Goal: Transaction & Acquisition: Book appointment/travel/reservation

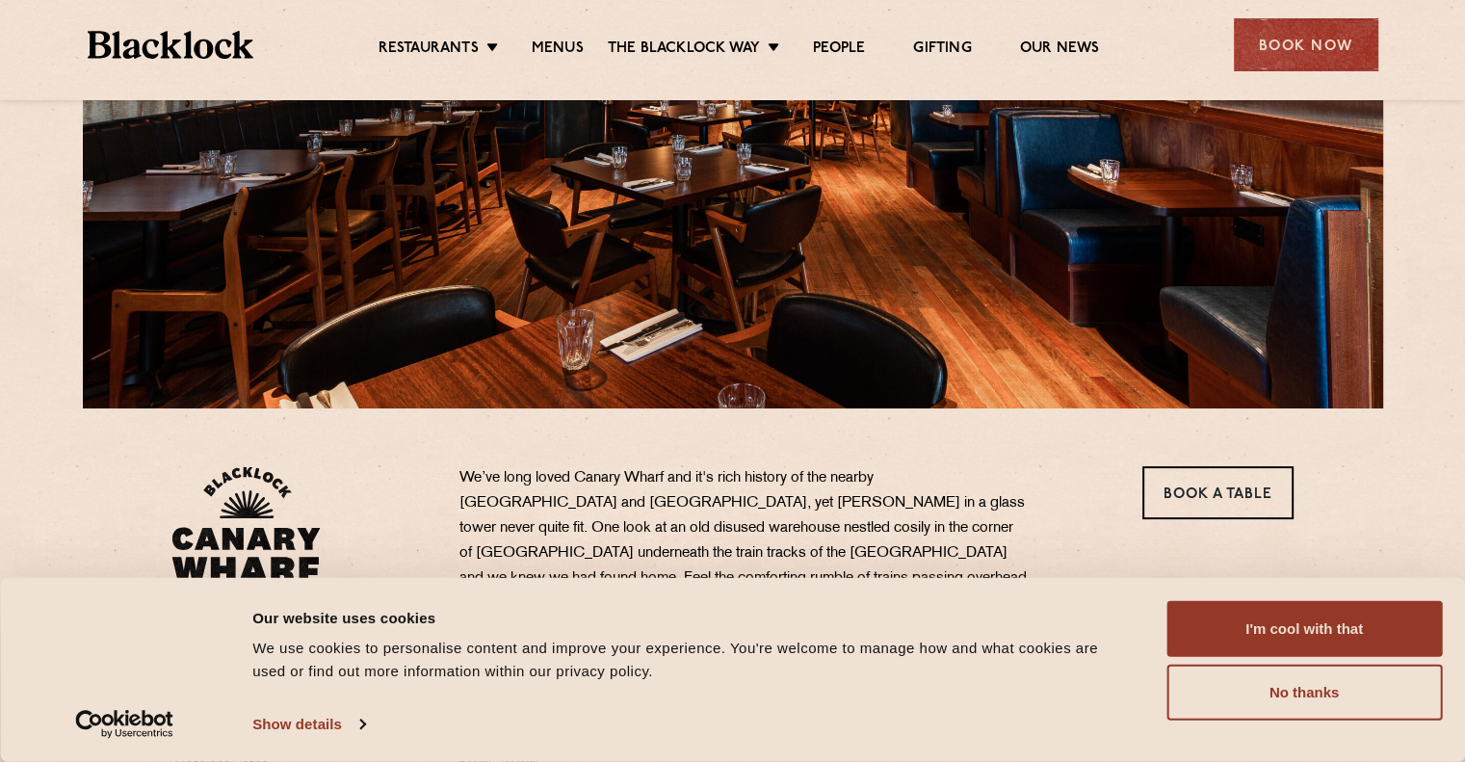
scroll to position [293, 0]
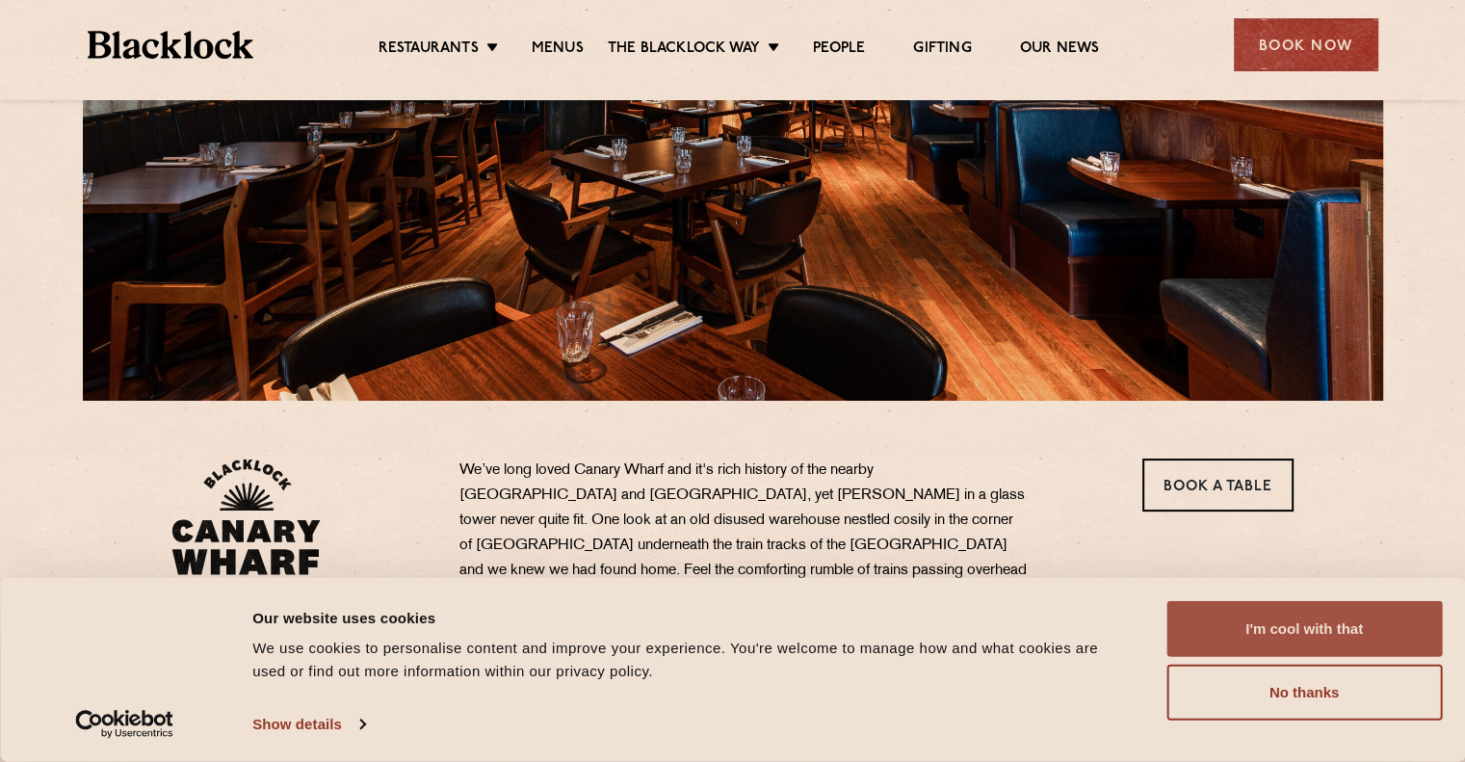
click at [1337, 632] on button "I'm cool with that" at bounding box center [1303, 629] width 275 height 56
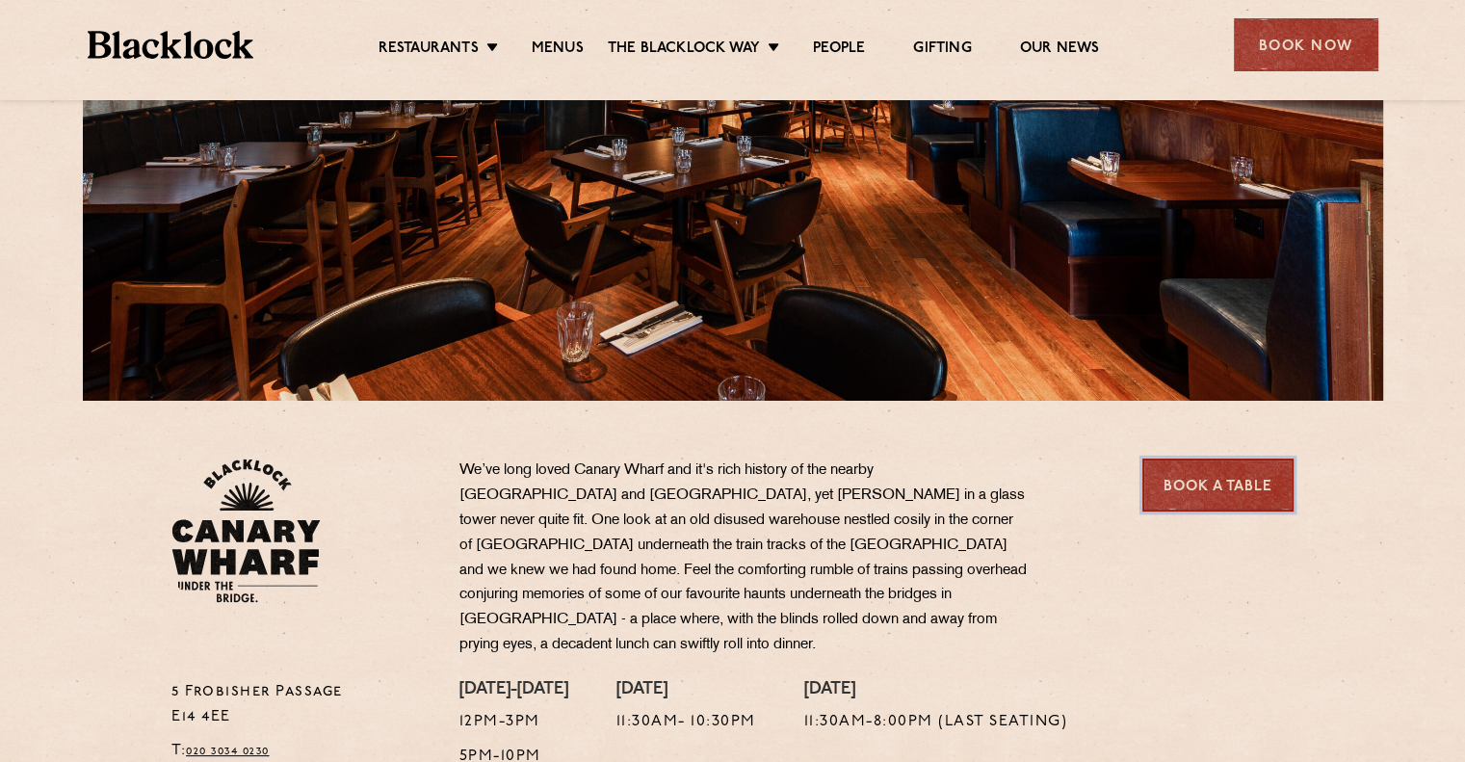
click at [1231, 481] on link "Book a Table" at bounding box center [1217, 484] width 151 height 53
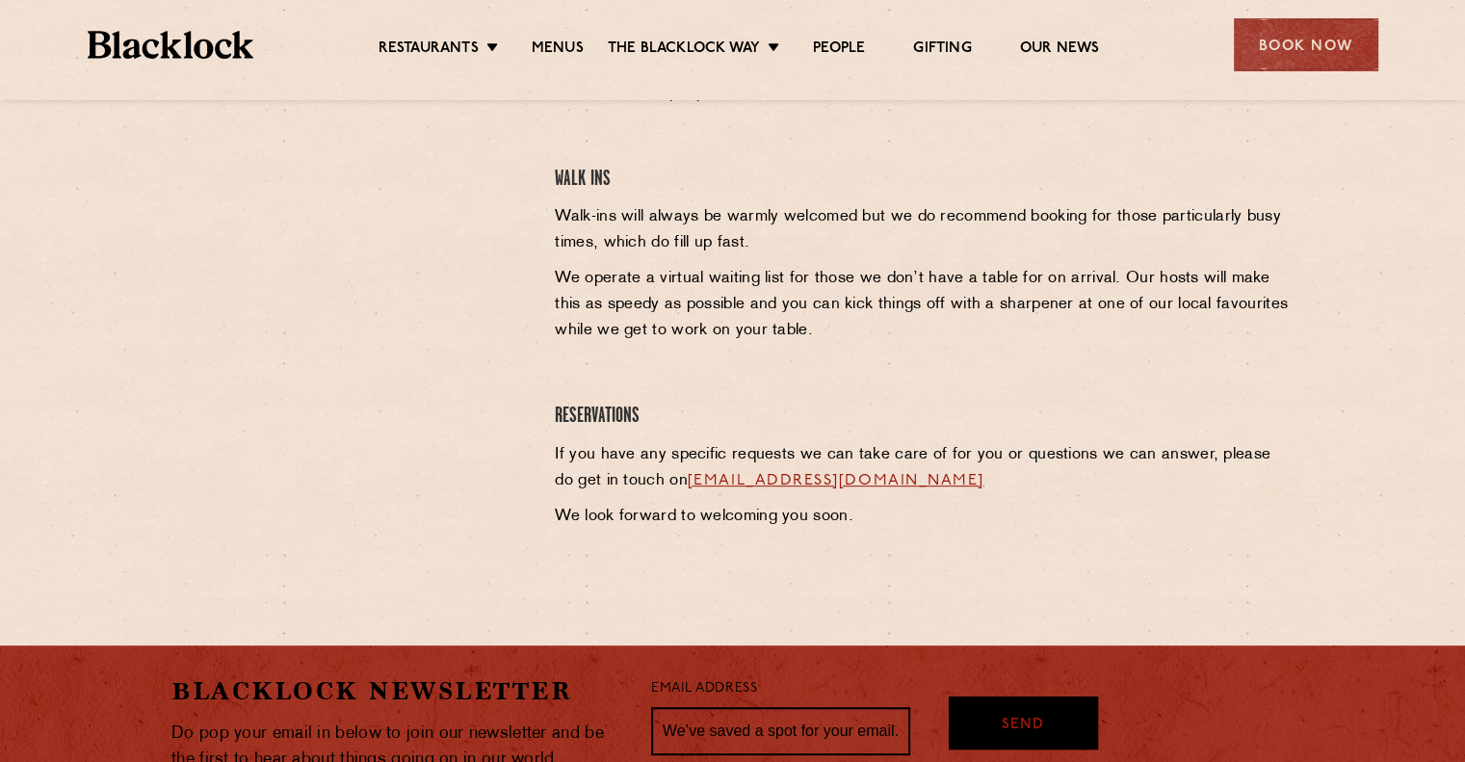
scroll to position [780, 0]
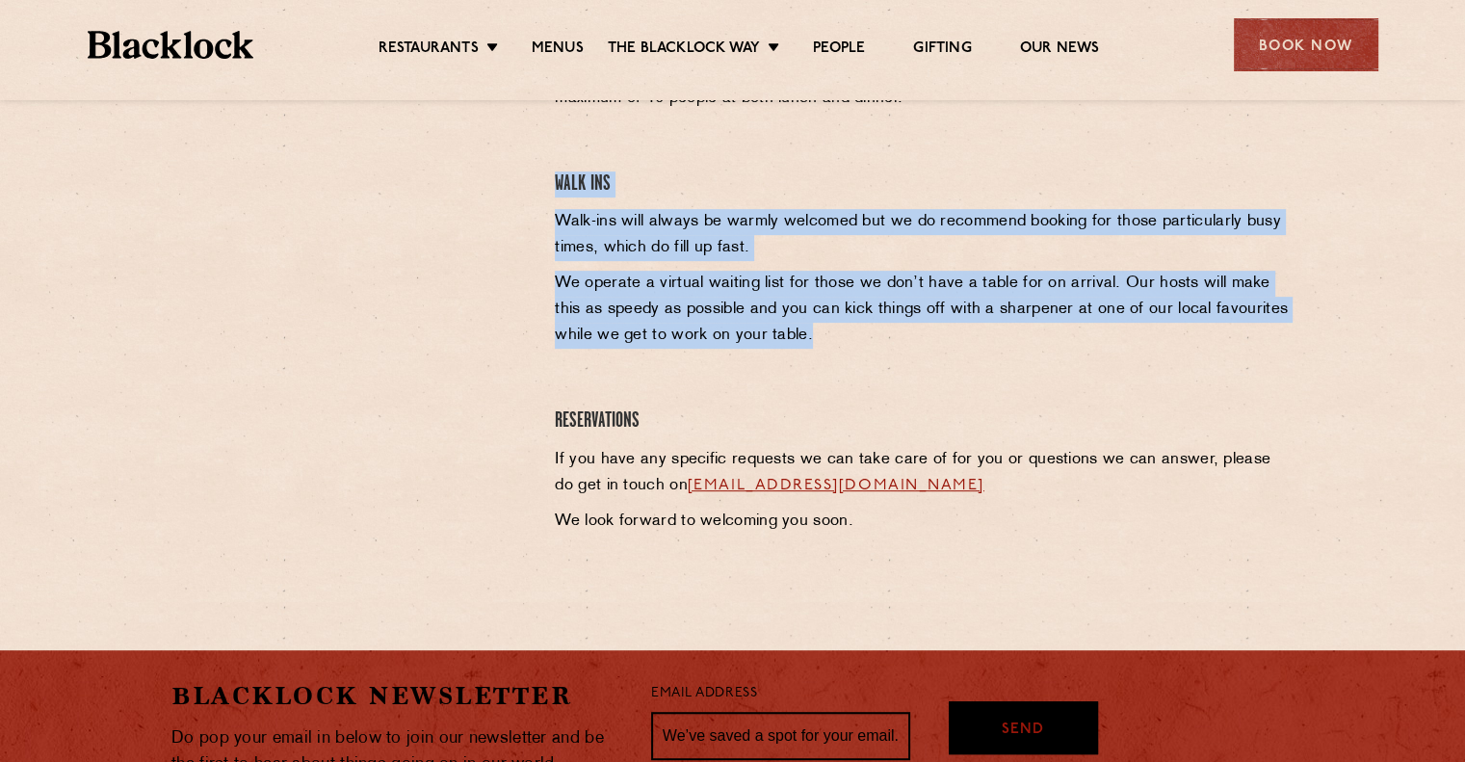
drag, startPoint x: 574, startPoint y: 221, endPoint x: 857, endPoint y: 357, distance: 314.0
click at [857, 357] on div "Canary Wharf Reservations In keeping with traditional British Chop Houses, a me…" at bounding box center [923, 257] width 767 height 573
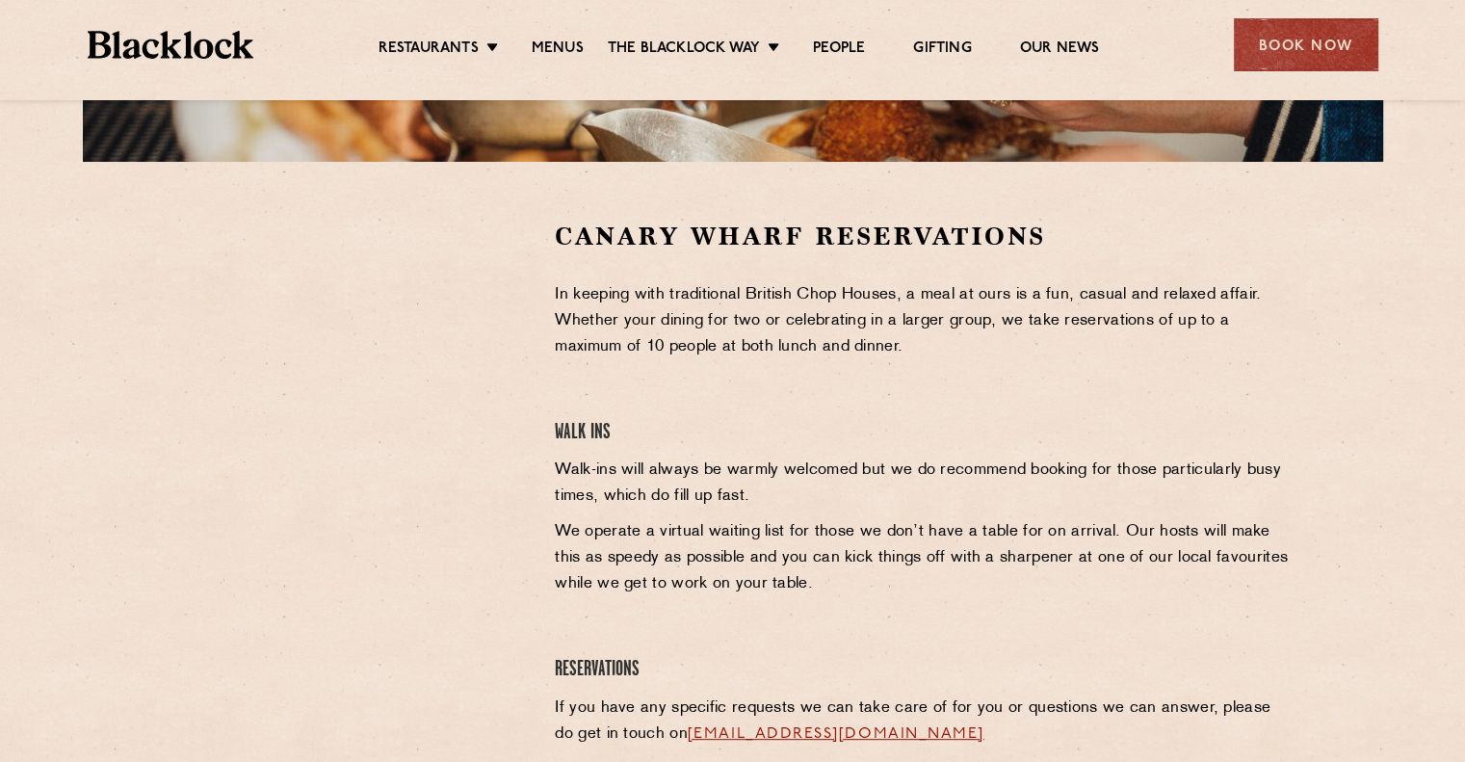
scroll to position [528, 0]
